Goal: Subscribe to service/newsletter

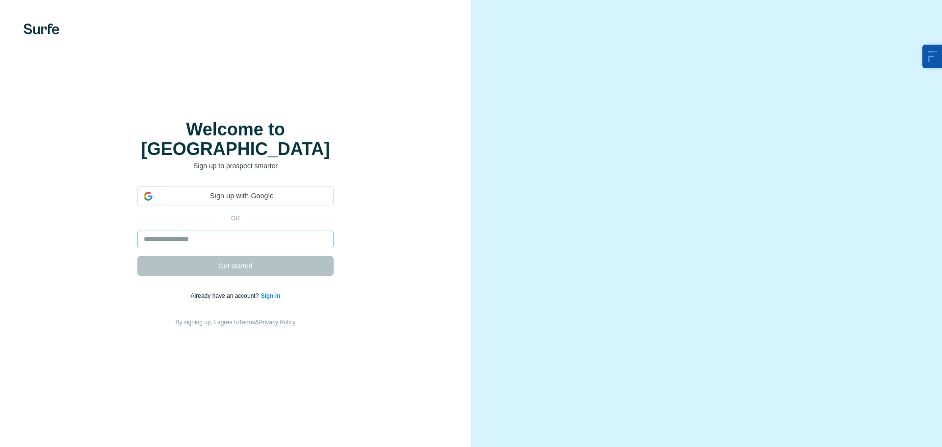
drag, startPoint x: 0, startPoint y: 0, endPoint x: 200, endPoint y: 230, distance: 304.4
click at [199, 231] on input "email" at bounding box center [235, 240] width 196 height 18
click at [200, 231] on input "email" at bounding box center [235, 240] width 196 height 18
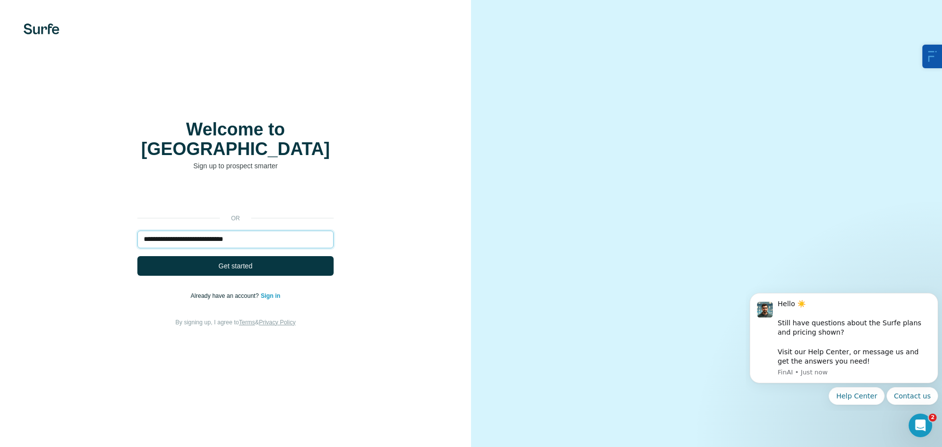
drag, startPoint x: 273, startPoint y: 230, endPoint x: 186, endPoint y: 233, distance: 87.9
click at [186, 233] on input "**********" at bounding box center [235, 240] width 196 height 18
type input "**********"
click at [239, 261] on span "Get started" at bounding box center [235, 266] width 34 height 10
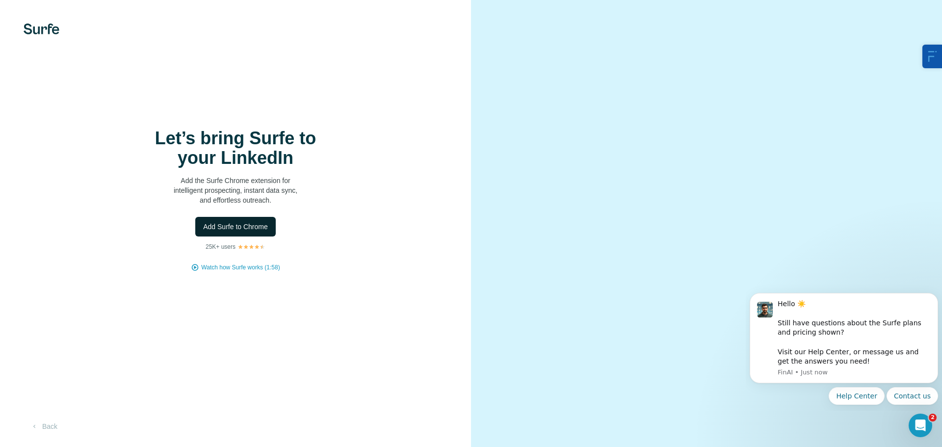
click at [243, 226] on span "Add Surfe to Chrome" at bounding box center [235, 227] width 65 height 10
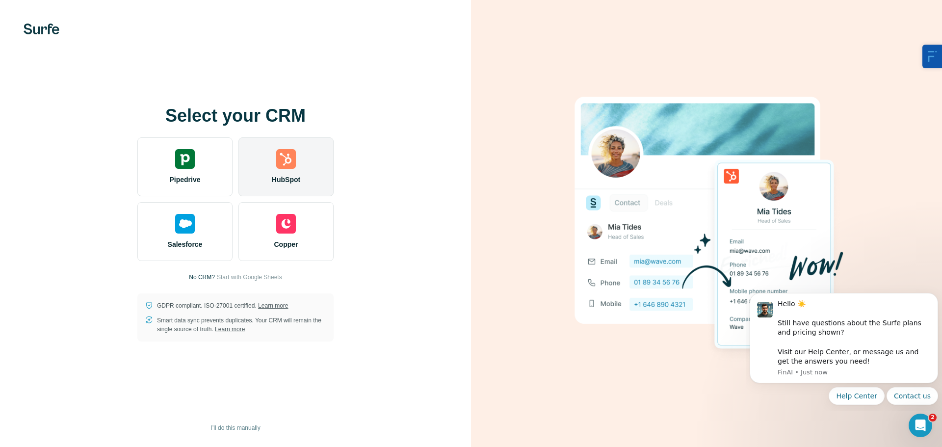
click at [290, 160] on img at bounding box center [286, 159] width 20 height 20
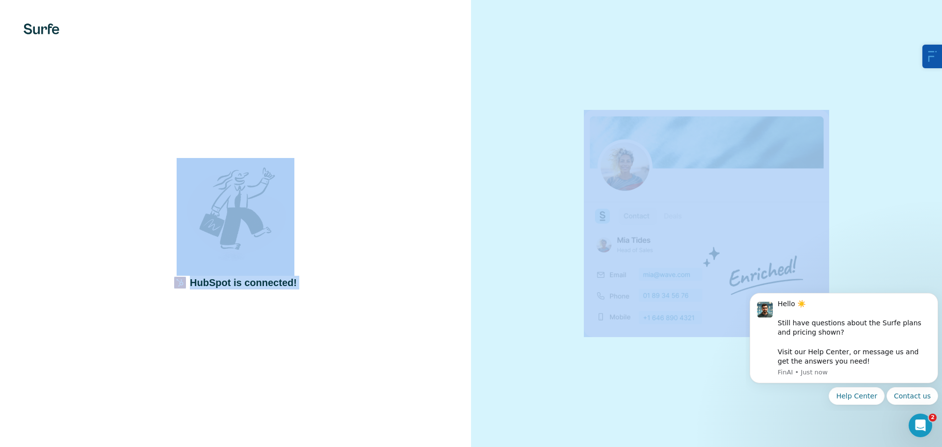
drag, startPoint x: 432, startPoint y: 77, endPoint x: 381, endPoint y: 74, distance: 51.6
click at [381, 74] on div "HubSpot is connected!" at bounding box center [471, 223] width 942 height 447
click at [368, 263] on div "HubSpot is connected!" at bounding box center [236, 224] width 432 height 132
